Goal: Task Accomplishment & Management: Use online tool/utility

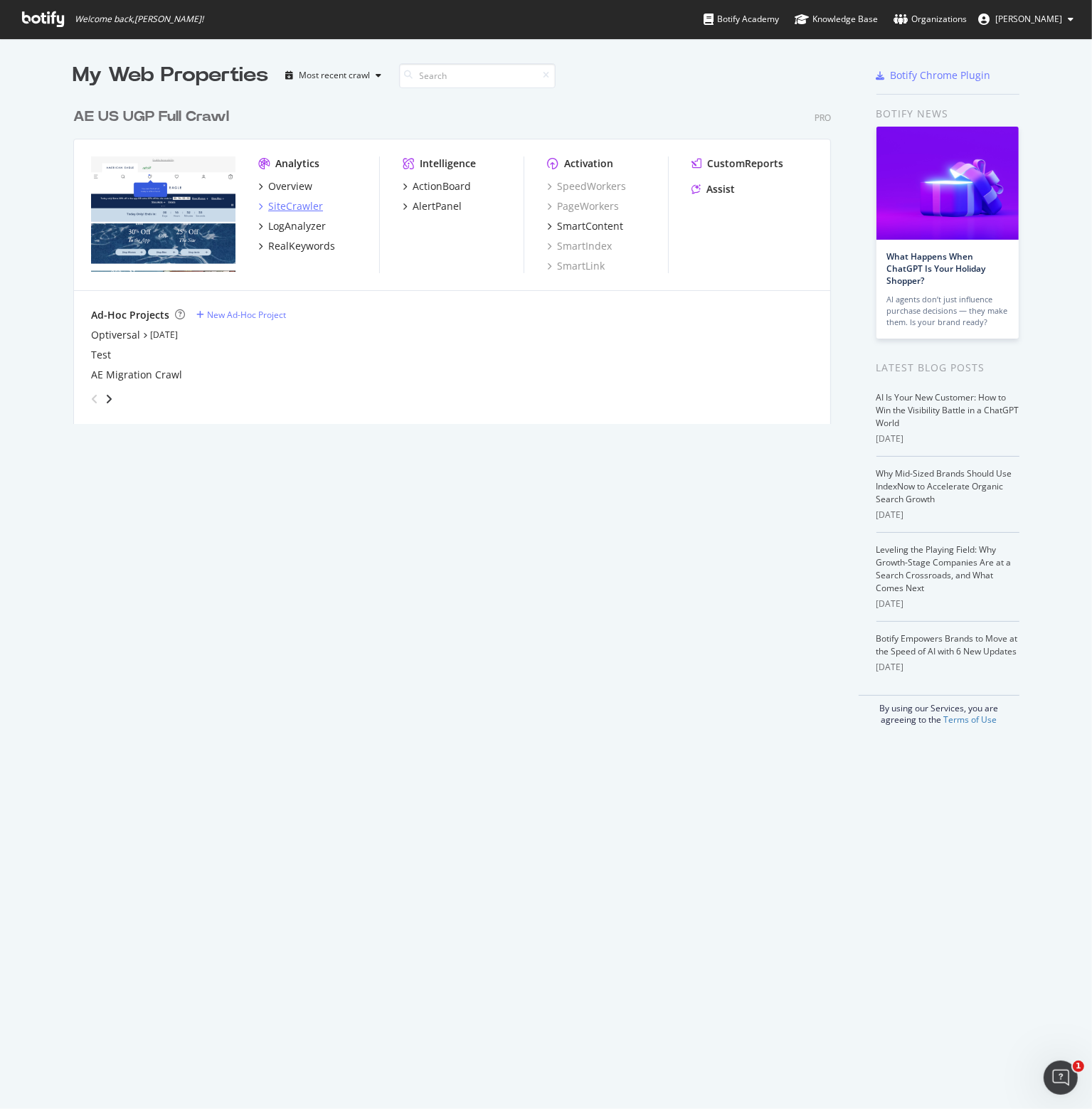
click at [286, 202] on div "SiteCrawler" at bounding box center [295, 206] width 55 height 14
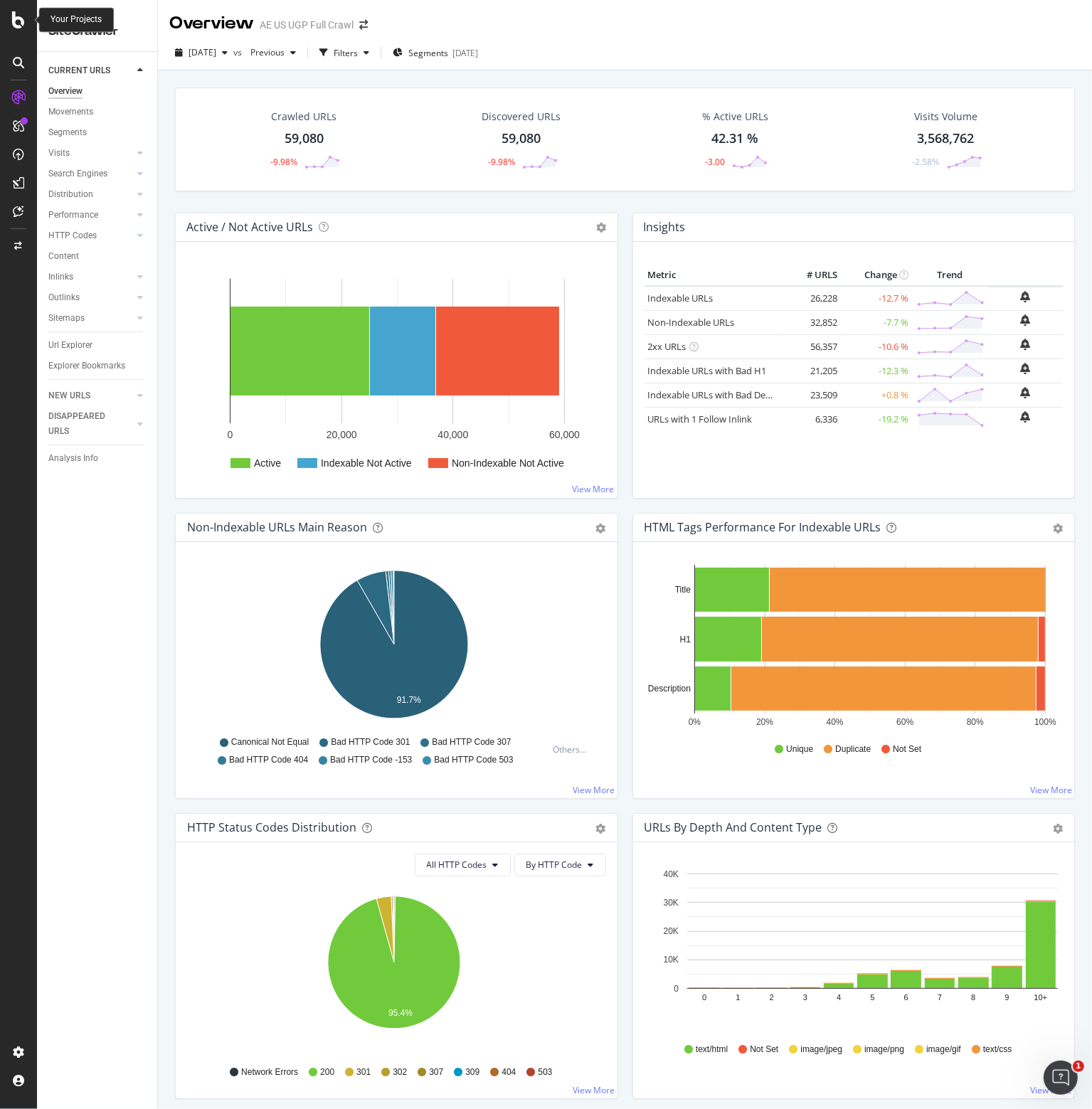
click at [14, 14] on icon at bounding box center [18, 20] width 13 height 17
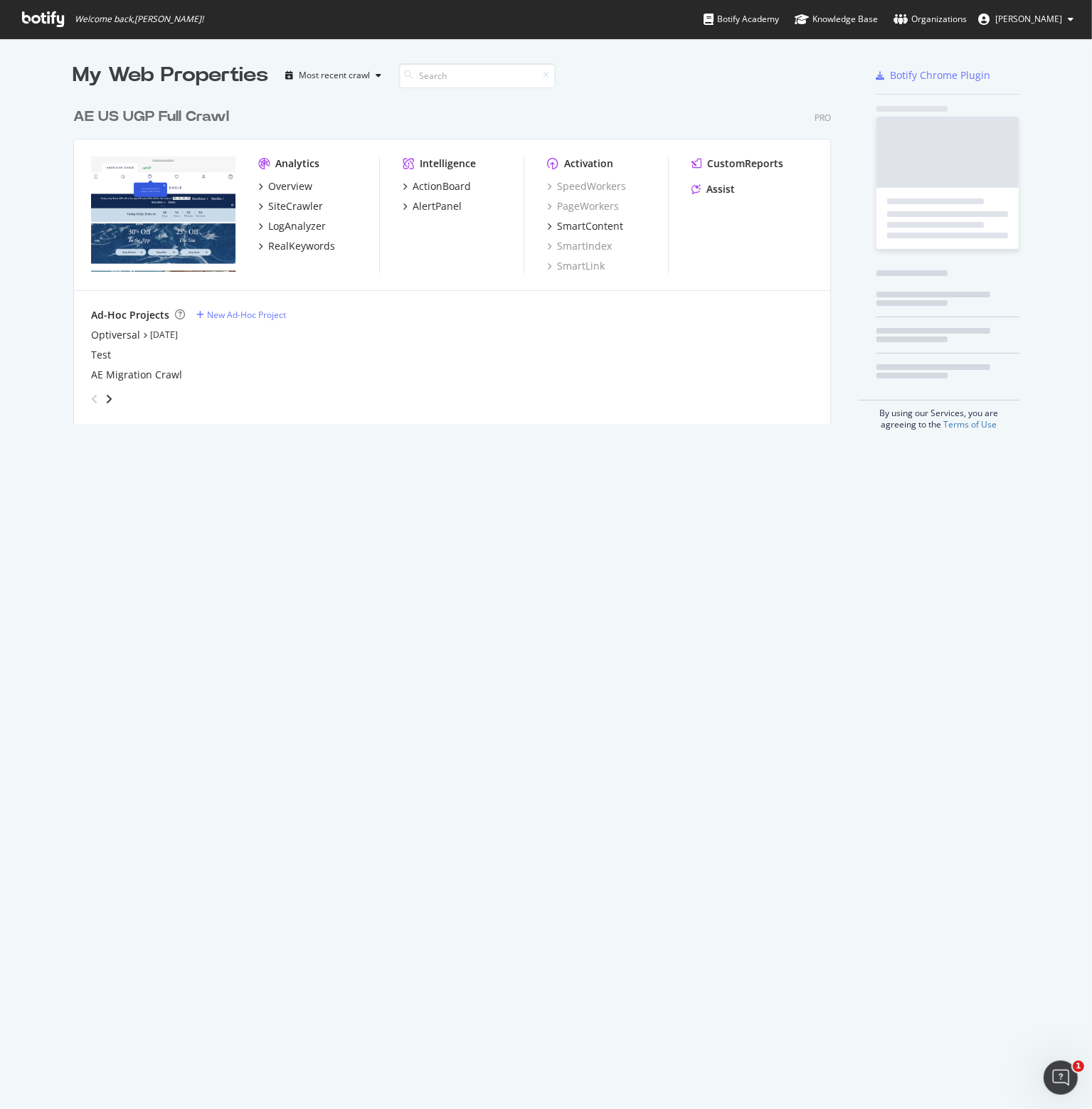
scroll to position [1099, 1070]
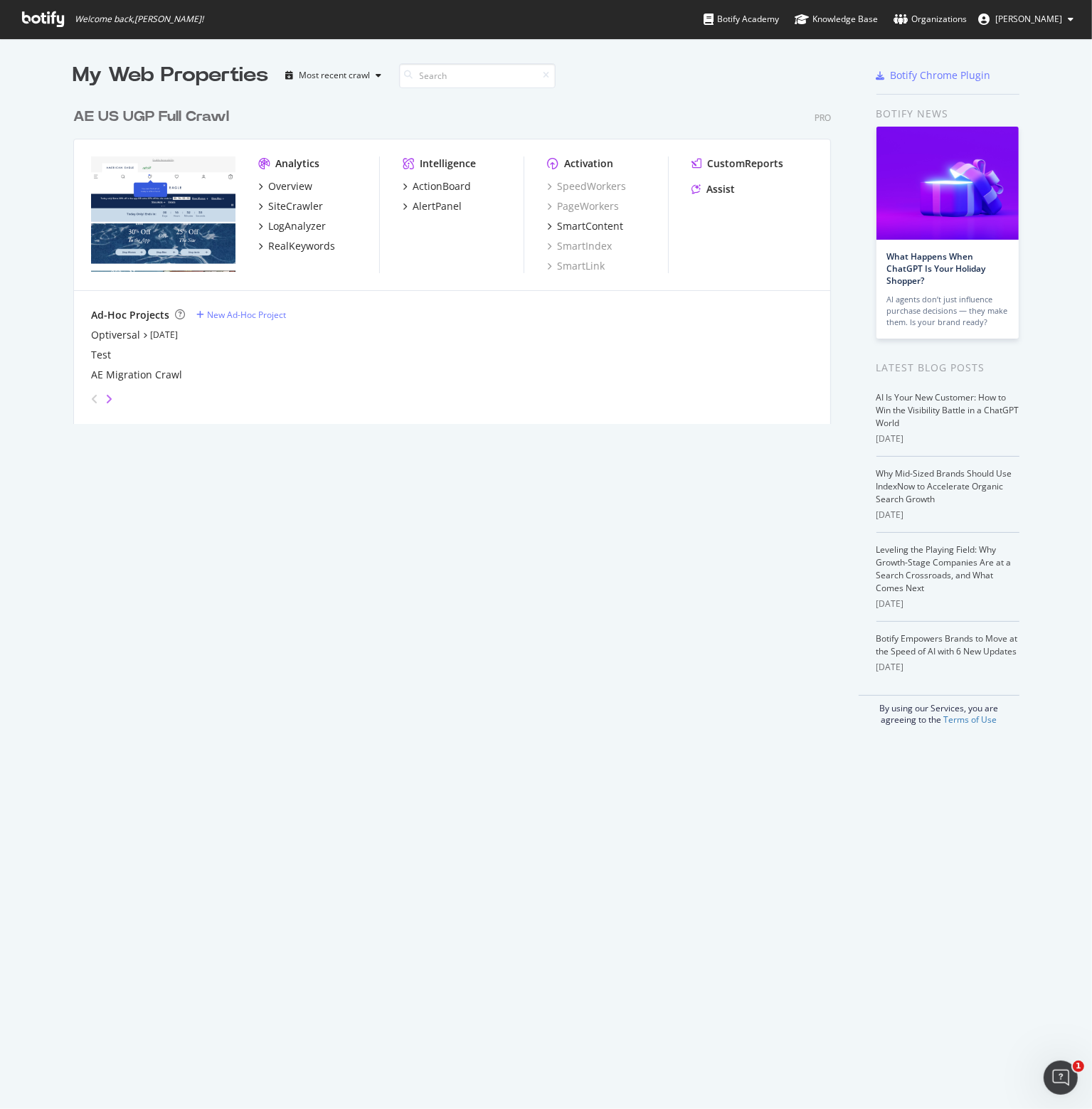
click at [106, 397] on icon "angle-right" at bounding box center [109, 398] width 7 height 11
click at [91, 403] on icon "angle-left" at bounding box center [94, 398] width 7 height 11
click at [113, 334] on div "Optiversal" at bounding box center [115, 335] width 49 height 14
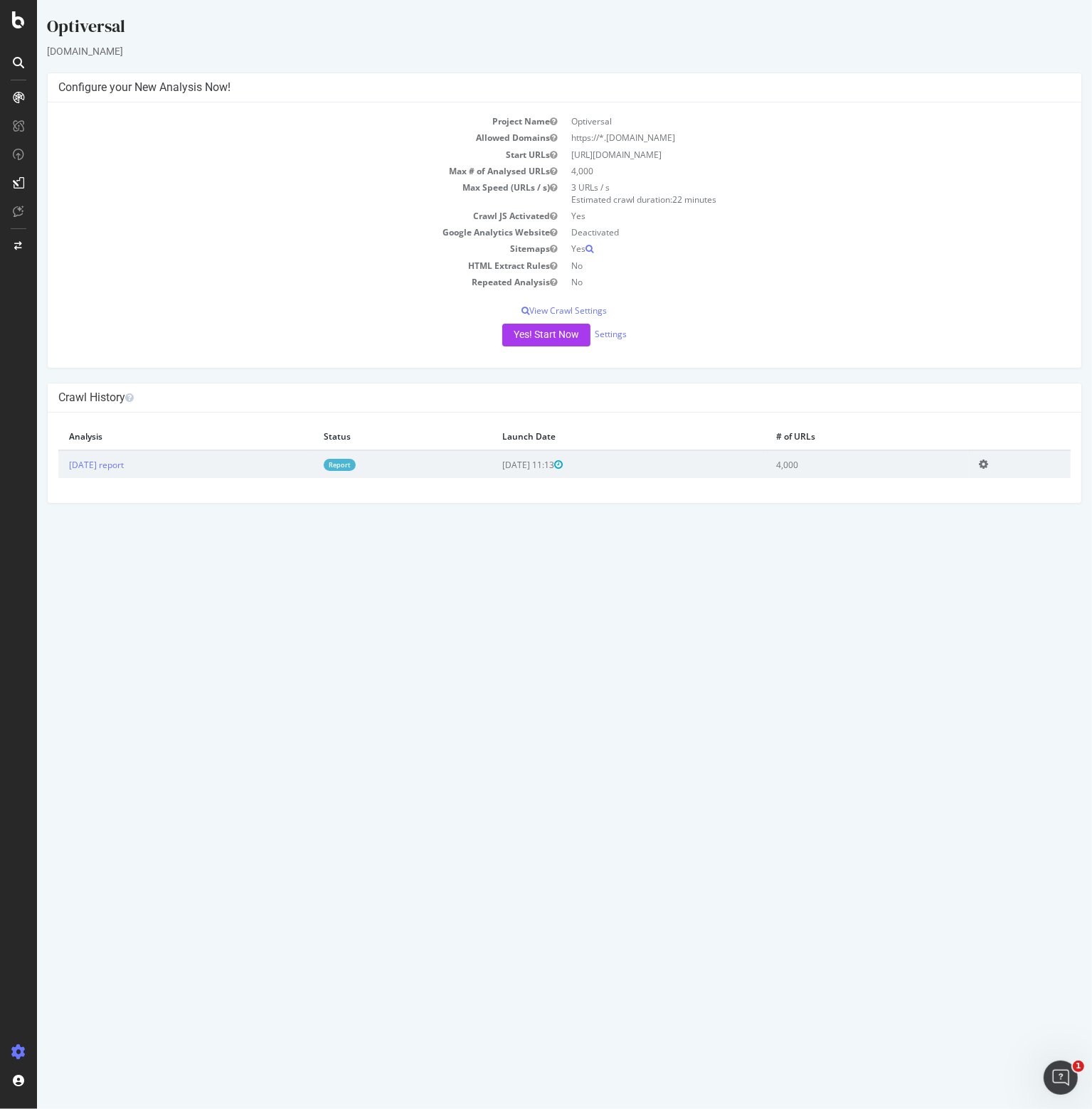
click at [587, 169] on td "4,000" at bounding box center [818, 171] width 507 height 16
click at [558, 306] on p "View Crawl Settings" at bounding box center [564, 311] width 1012 height 12
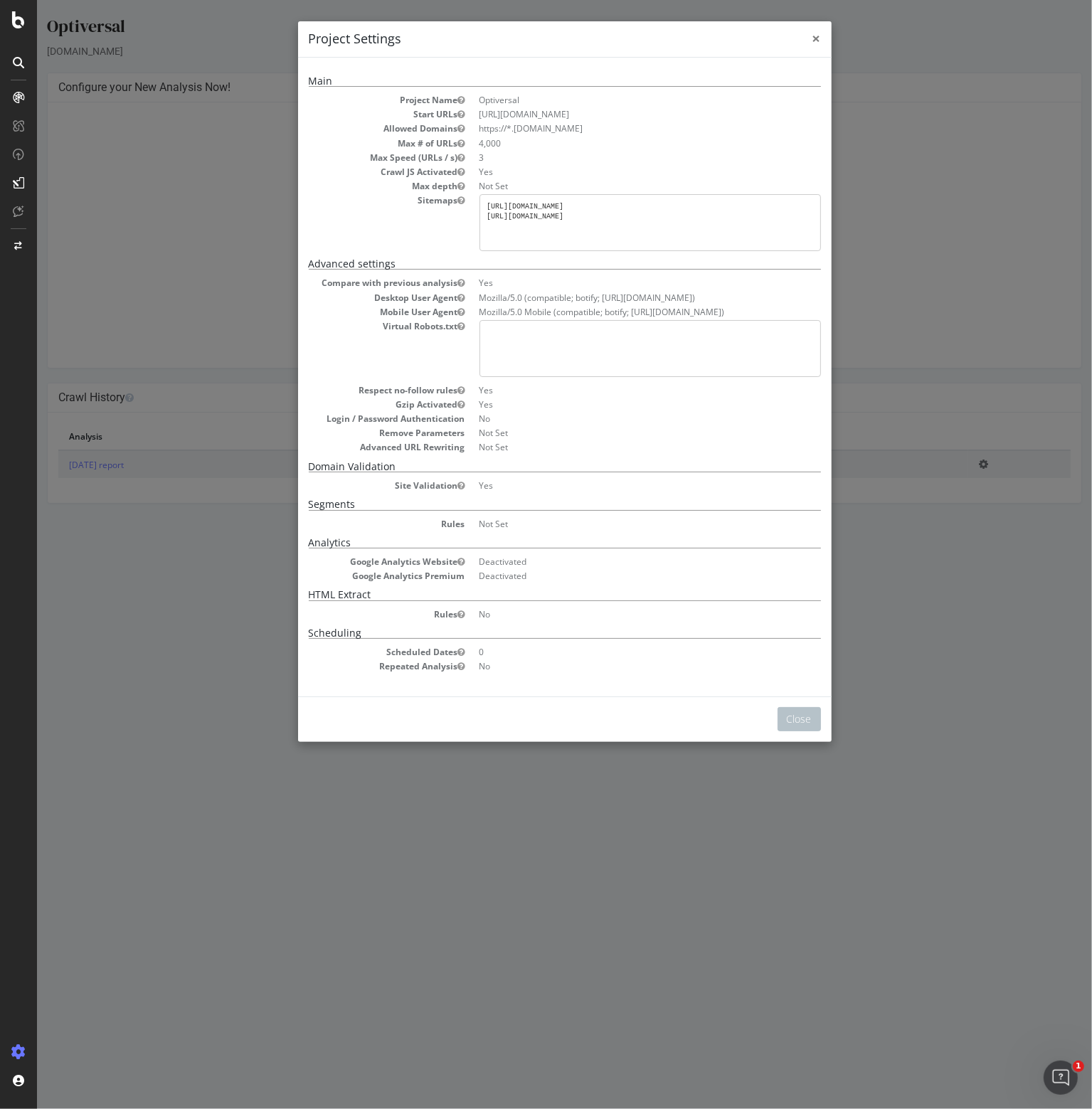
click at [812, 39] on span "×" at bounding box center [817, 38] width 9 height 20
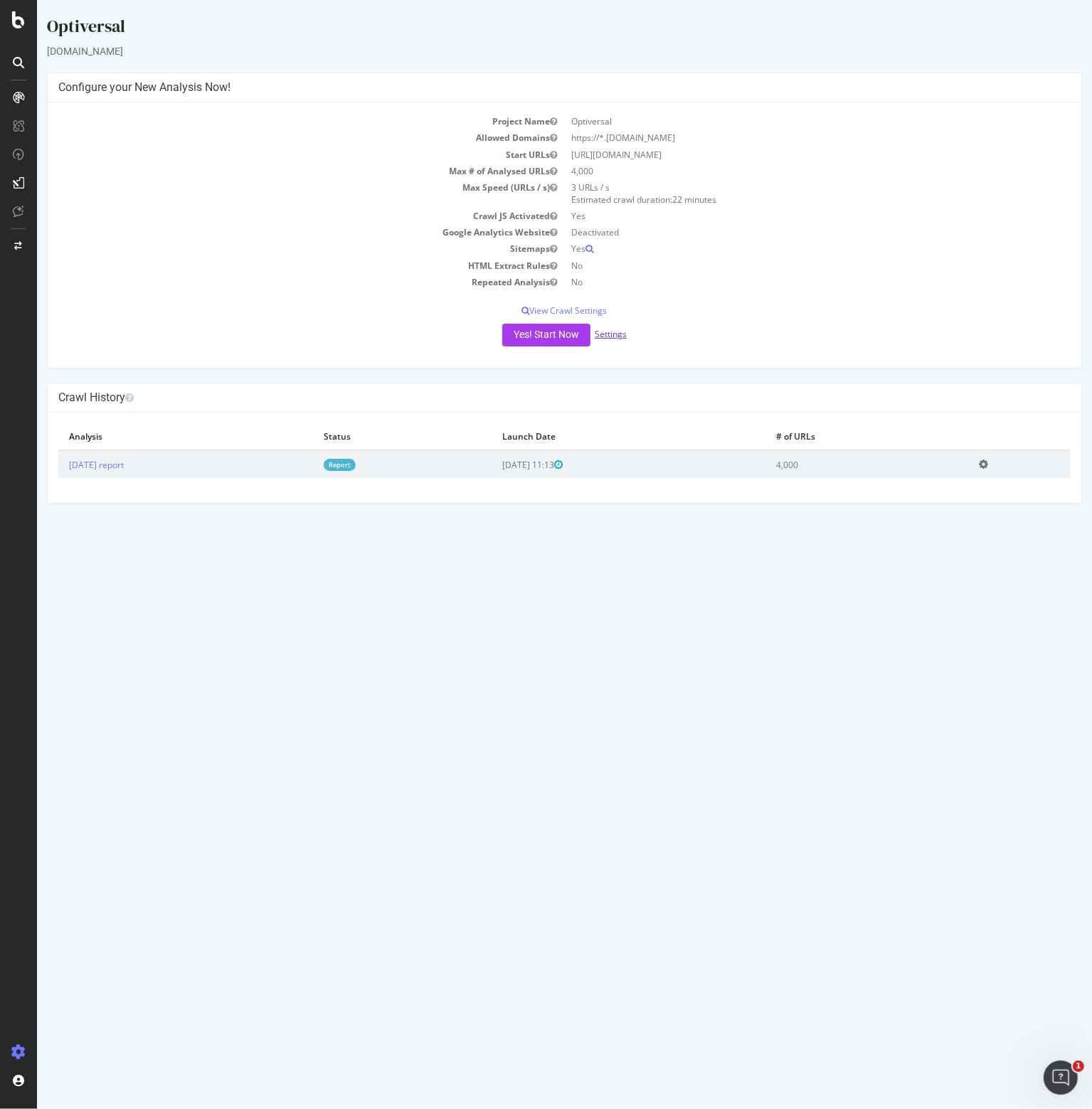
click at [609, 333] on link "Settings" at bounding box center [611, 334] width 32 height 12
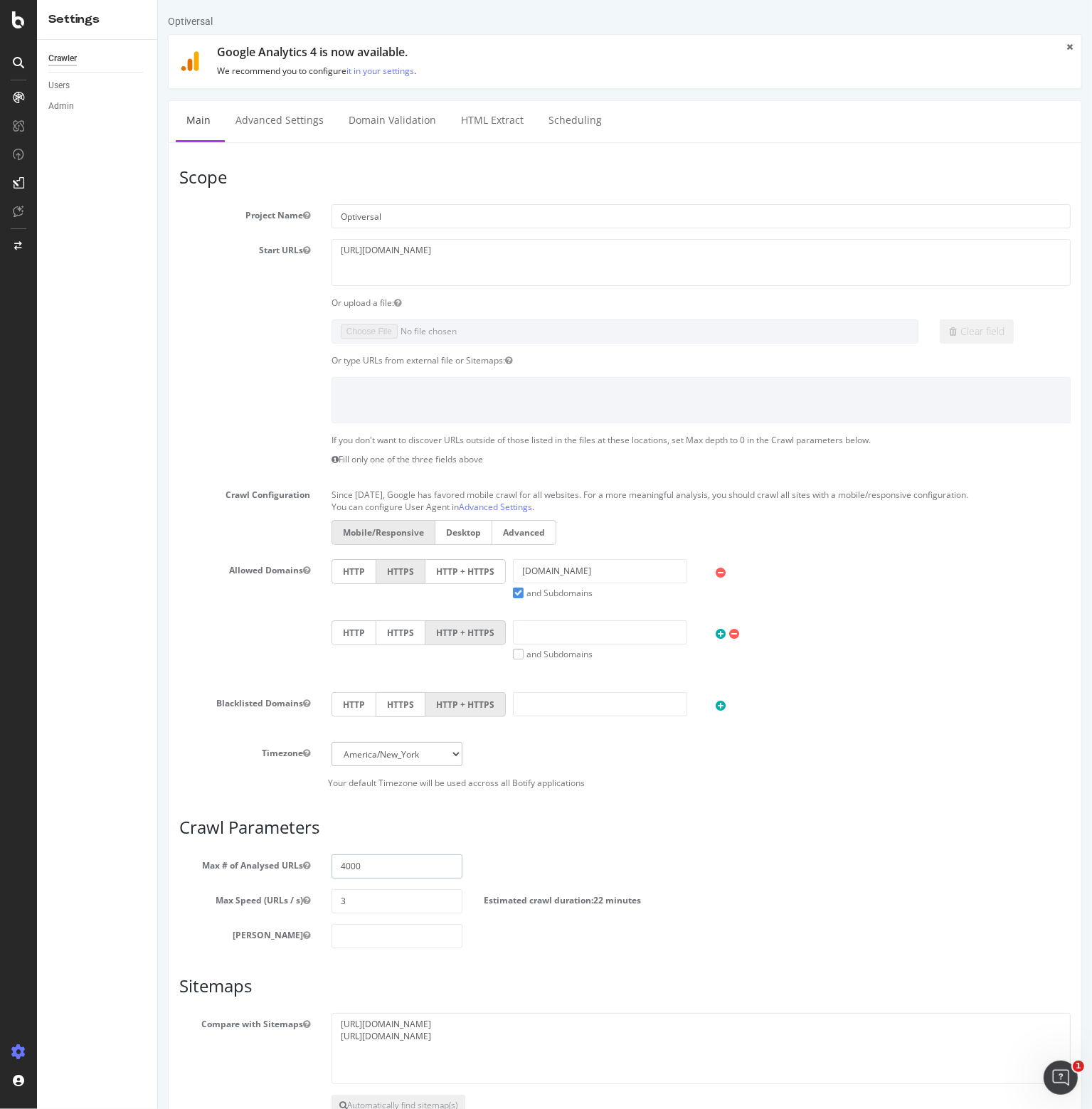
click at [348, 861] on input "4000" at bounding box center [396, 867] width 131 height 24
type input "10000"
click at [611, 825] on h3 "Crawl Parameters" at bounding box center [624, 827] width 892 height 18
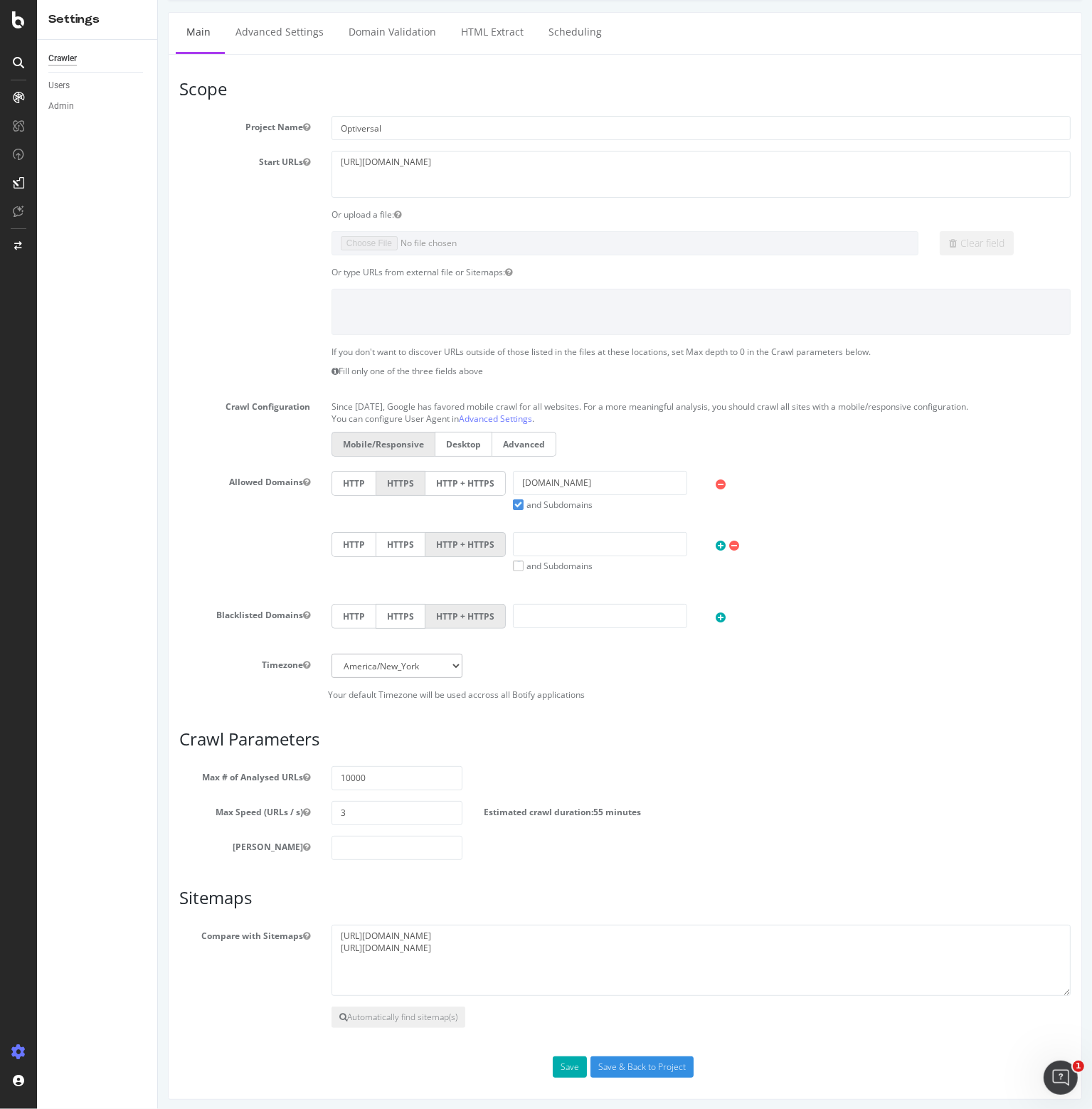
scroll to position [90, 0]
click at [630, 1063] on input "Save & Back to Project" at bounding box center [641, 1066] width 103 height 22
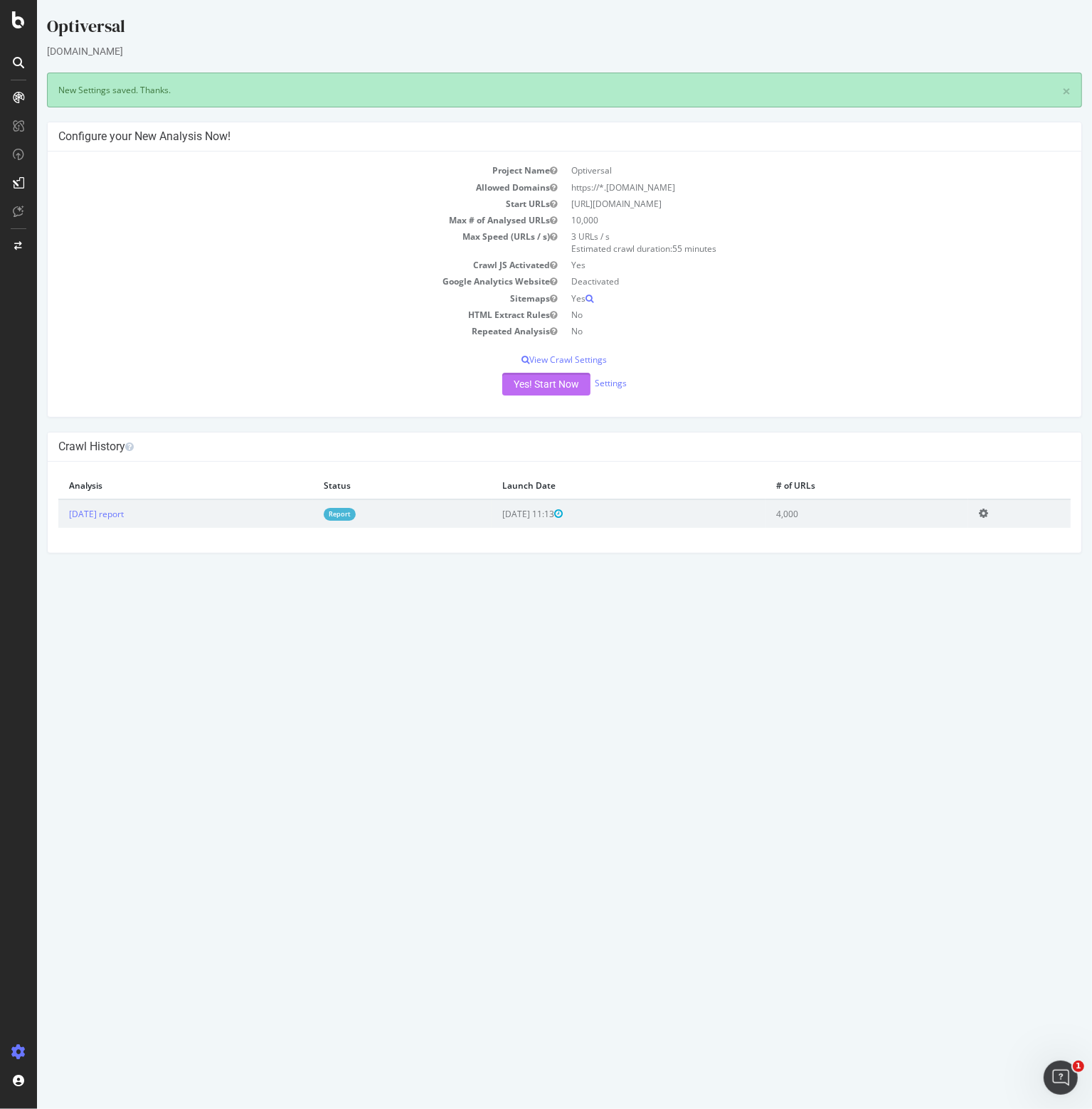
click at [522, 381] on button "Yes! Start Now" at bounding box center [546, 384] width 88 height 23
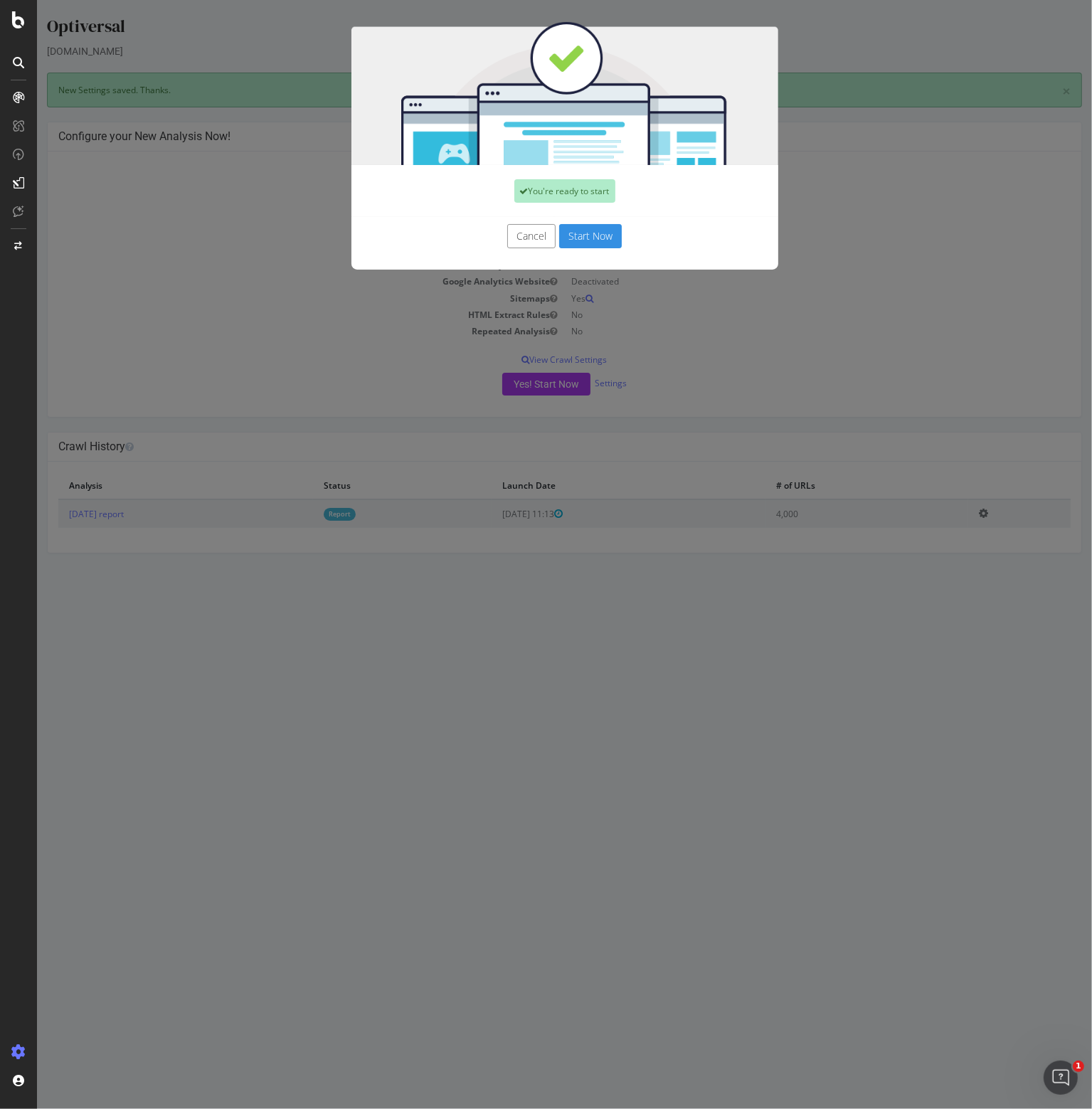
click at [580, 235] on button "Start Now" at bounding box center [591, 236] width 62 height 24
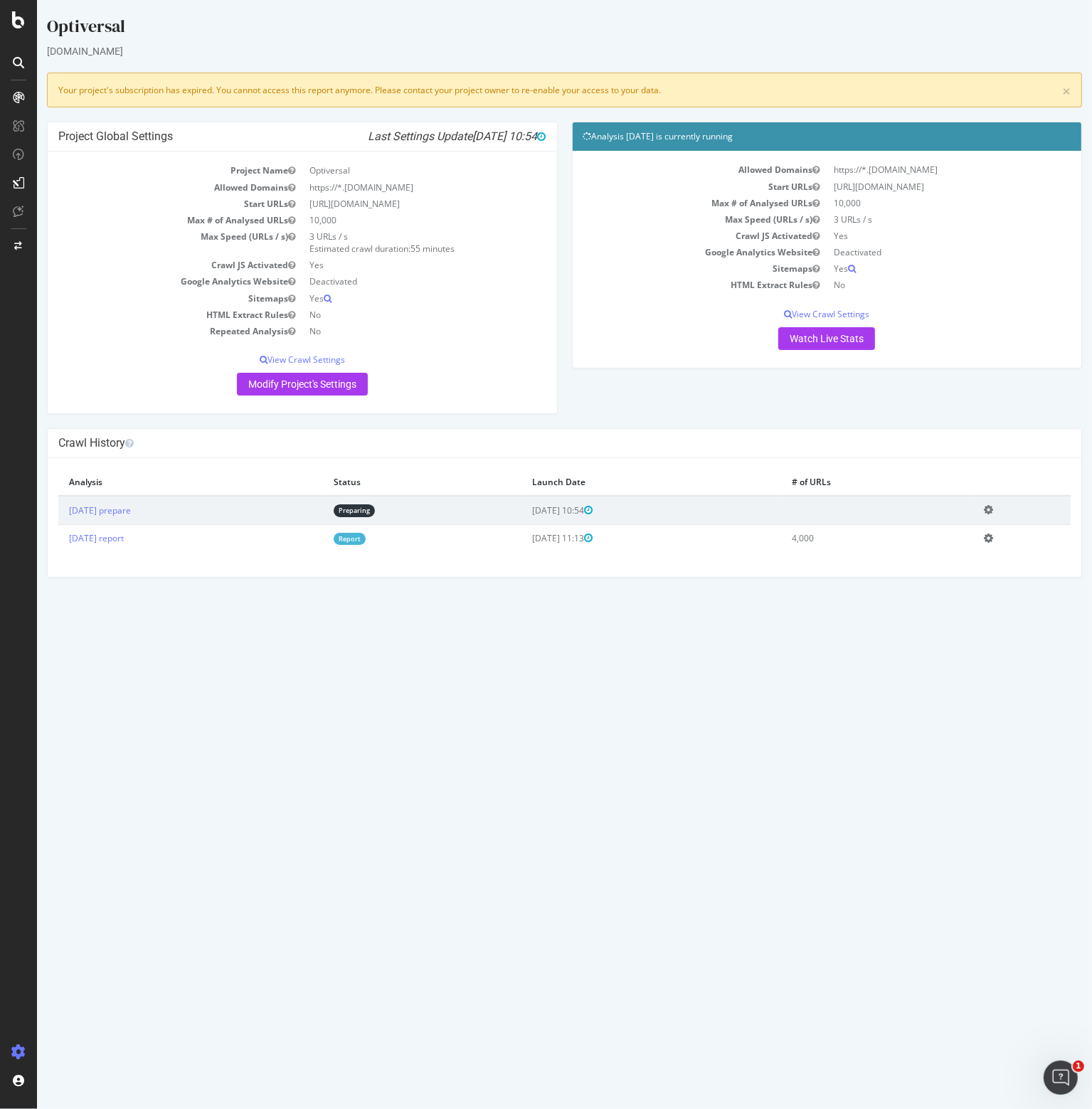
click at [375, 592] on html "Optiversal [DOMAIN_NAME] × Your project's subscription has expired. You cannot …" at bounding box center [565, 296] width 1056 height 592
click at [837, 342] on link "Watch Live Stats" at bounding box center [827, 339] width 97 height 23
